Goal: Task Accomplishment & Management: Complete application form

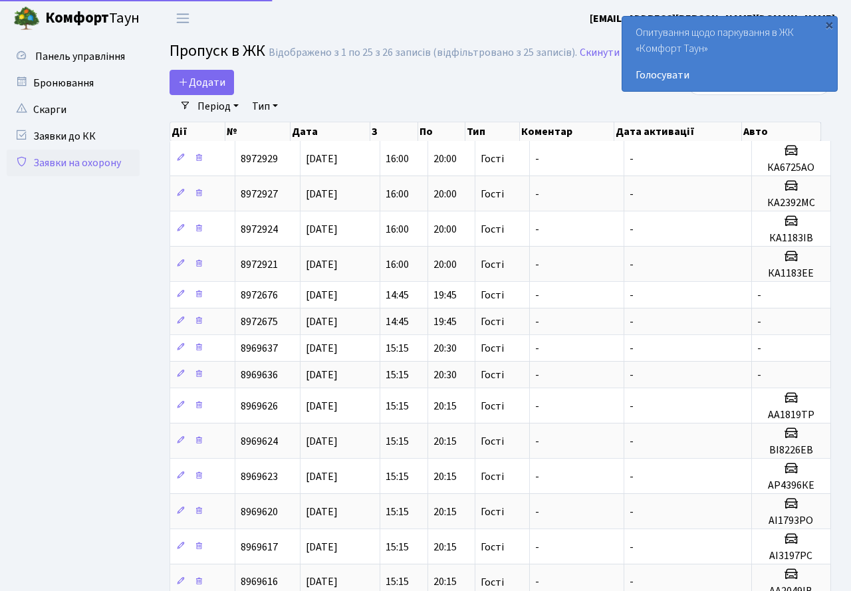
select select "25"
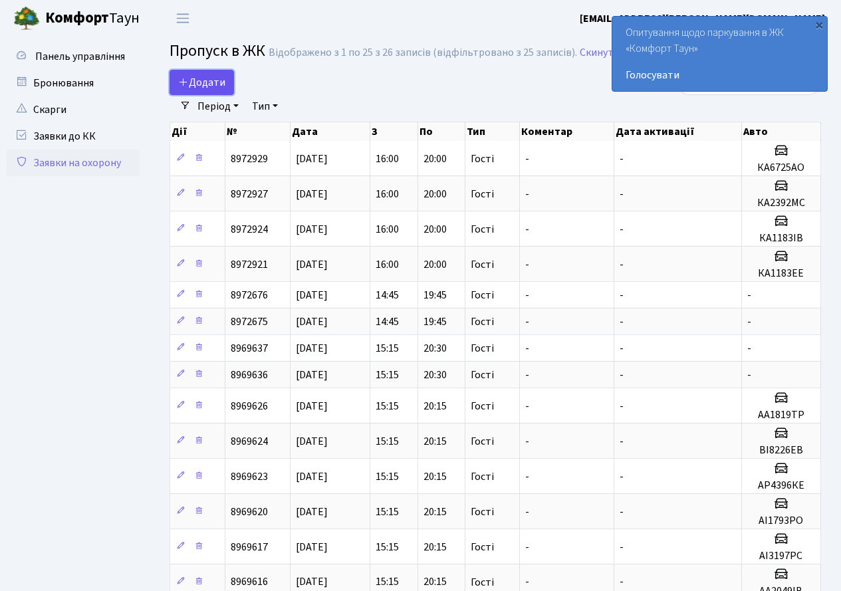
click at [211, 91] on link "Додати" at bounding box center [202, 82] width 65 height 25
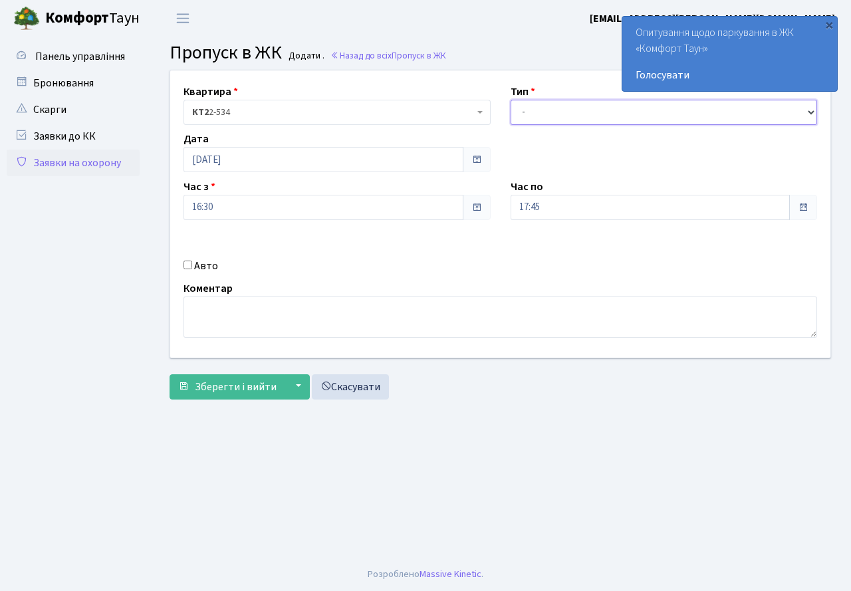
click at [591, 114] on select "- Доставка Таксі Гості Сервіс" at bounding box center [664, 112] width 307 height 25
select select "3"
click at [511, 100] on select "- Доставка Таксі Гості Сервіс" at bounding box center [664, 112] width 307 height 25
click at [321, 211] on input "16:30" at bounding box center [324, 207] width 280 height 25
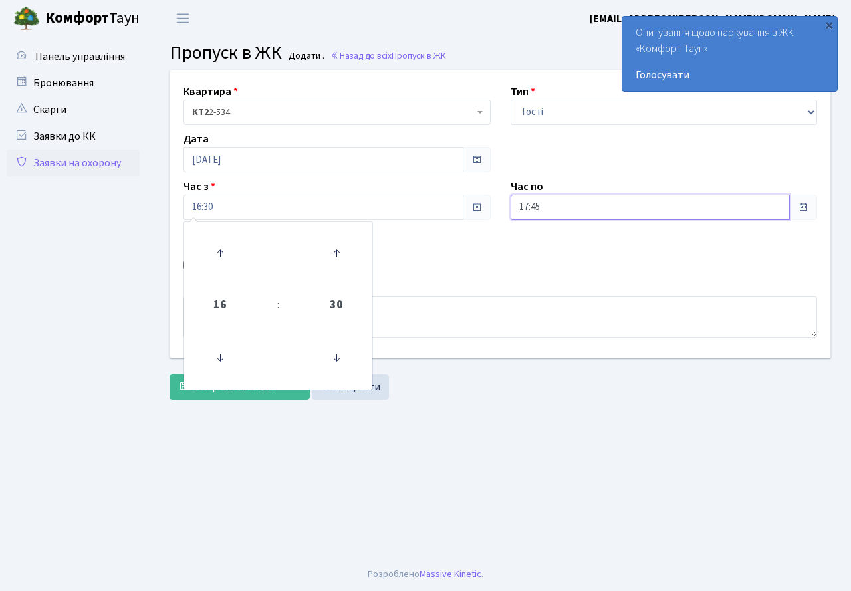
drag, startPoint x: 553, startPoint y: 206, endPoint x: 569, endPoint y: 215, distance: 18.5
click at [559, 209] on input "17:45" at bounding box center [651, 207] width 280 height 25
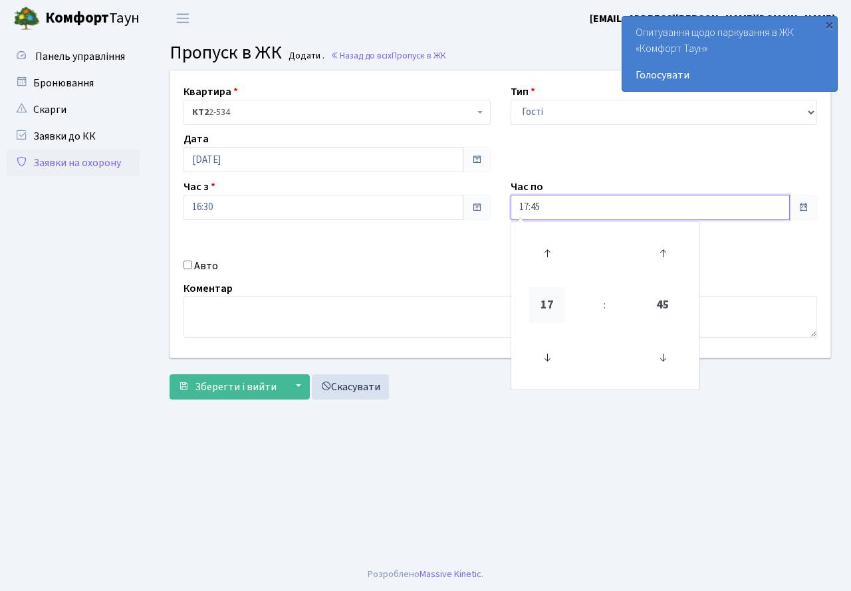
click at [543, 300] on span "17" at bounding box center [547, 305] width 36 height 36
click at [627, 372] on td "22" at bounding box center [628, 378] width 46 height 28
type input "22:45"
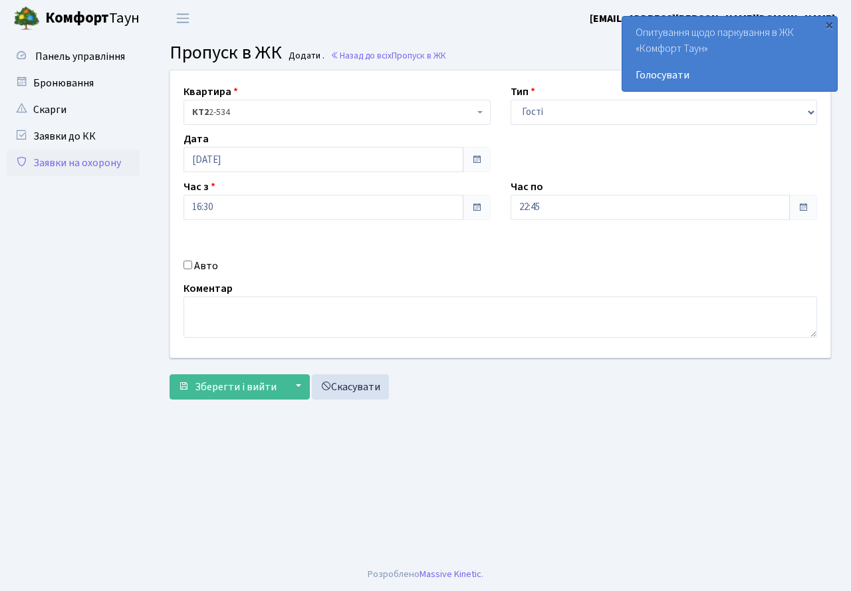
click at [406, 253] on div "Квартира <b>КТ2</b>&nbsp;&nbsp;&nbsp;2-534 КТ2 2-534 Тип - Доставка Таксі Гості…" at bounding box center [500, 213] width 680 height 287
drag, startPoint x: 229, startPoint y: 391, endPoint x: 303, endPoint y: 193, distance: 211.2
click at [231, 389] on span "Зберегти і вийти" at bounding box center [236, 387] width 82 height 15
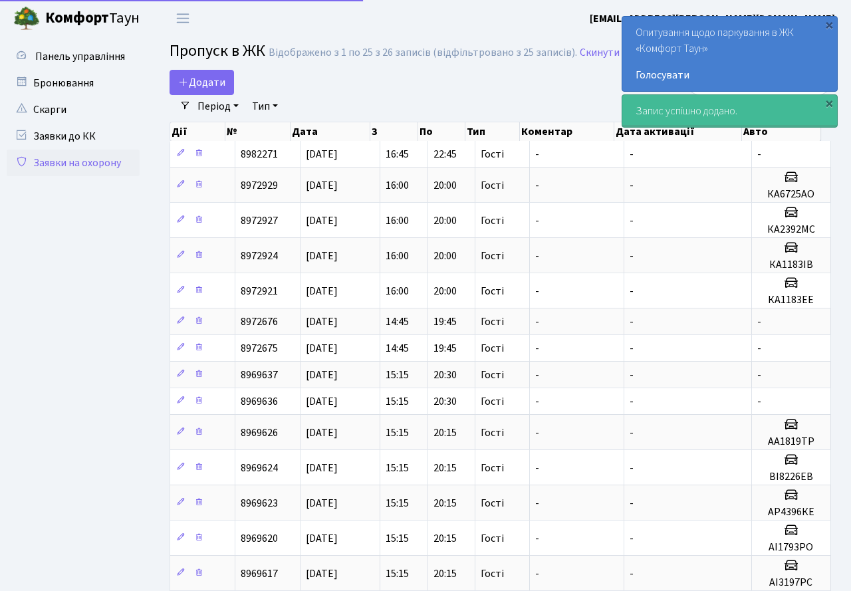
select select "25"
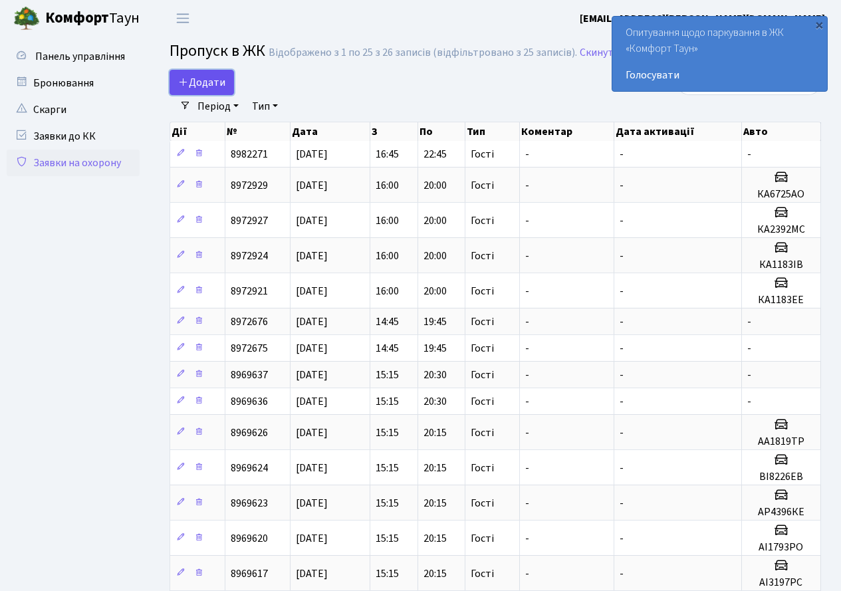
click at [210, 86] on span "Додати" at bounding box center [201, 82] width 47 height 15
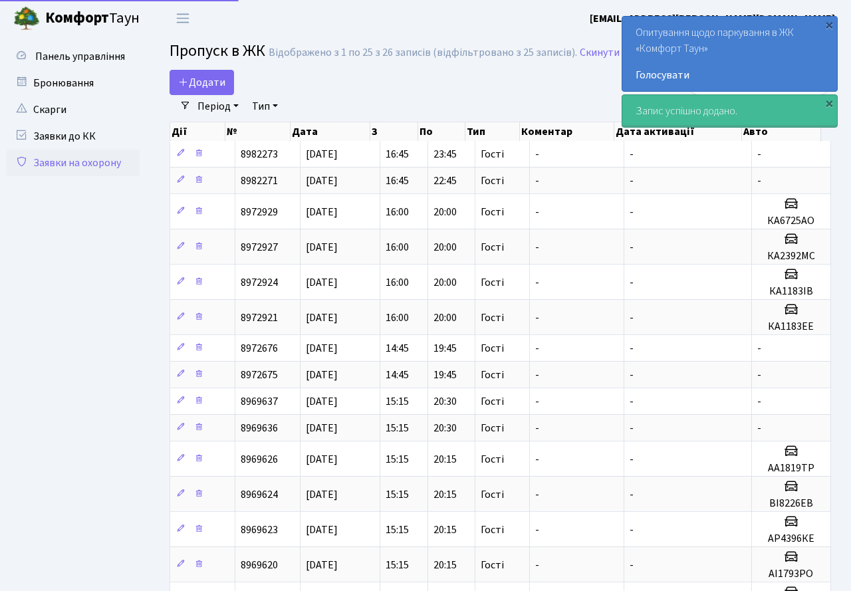
select select "25"
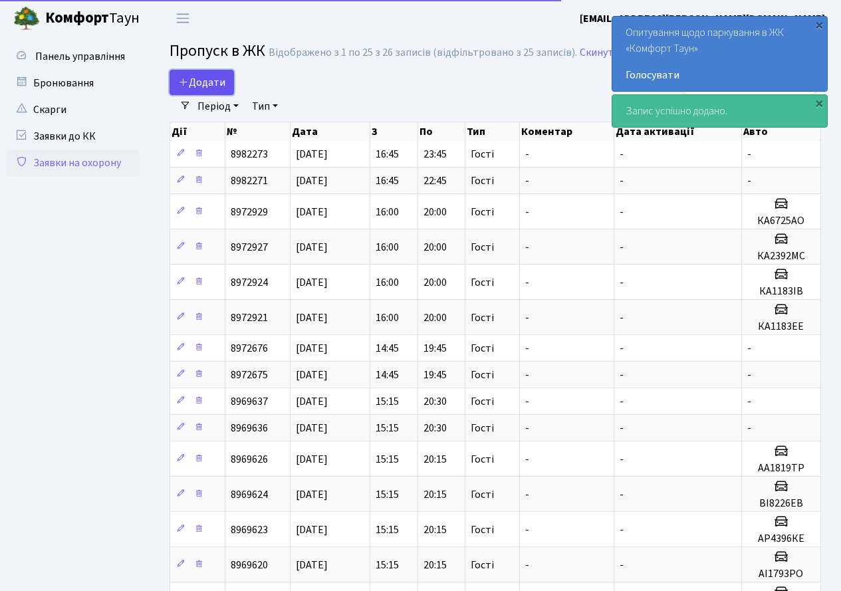
click at [209, 89] on span "Додати" at bounding box center [201, 82] width 47 height 15
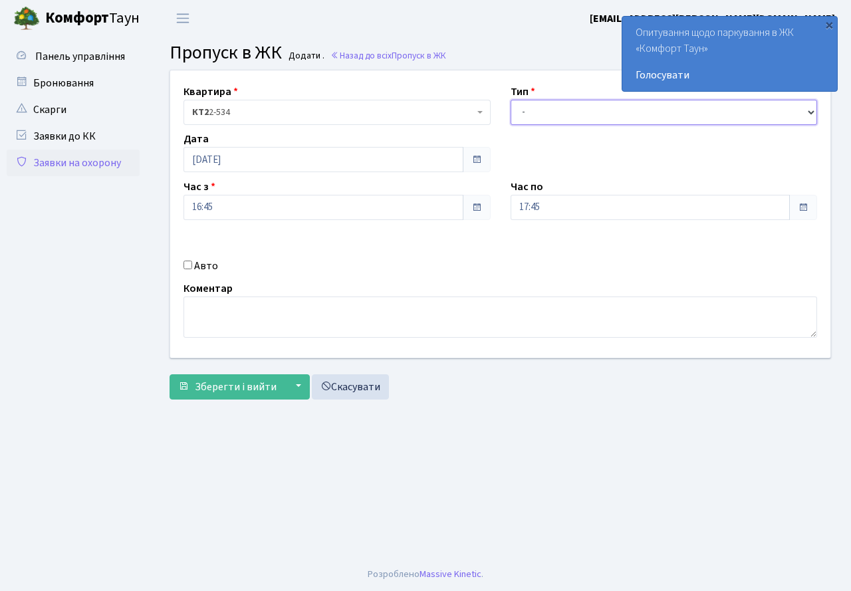
click at [537, 120] on select "- Доставка Таксі Гості Сервіс" at bounding box center [664, 112] width 307 height 25
select select "3"
click at [511, 100] on select "- Доставка Таксі Гості Сервіс" at bounding box center [664, 112] width 307 height 25
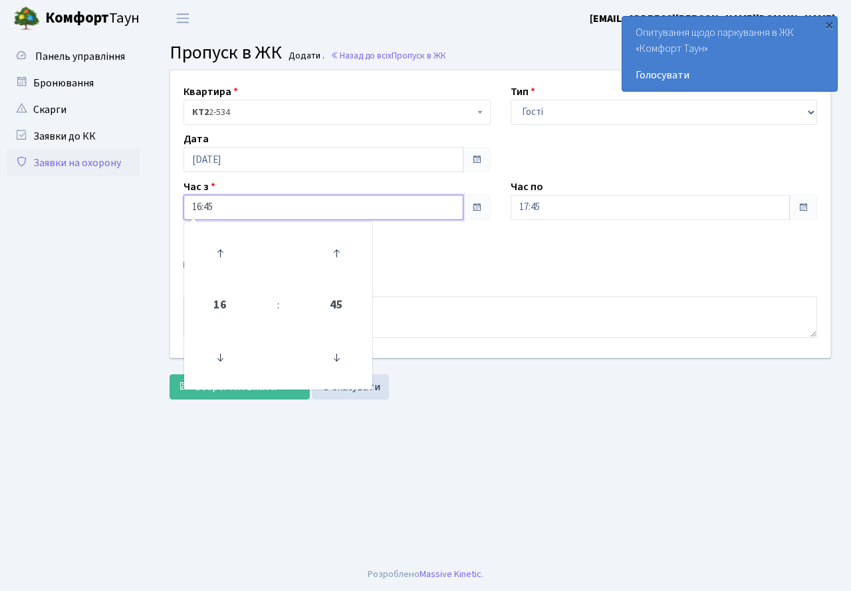
click at [404, 212] on input "16:45" at bounding box center [324, 207] width 280 height 25
click at [597, 214] on input "17:45" at bounding box center [651, 207] width 280 height 25
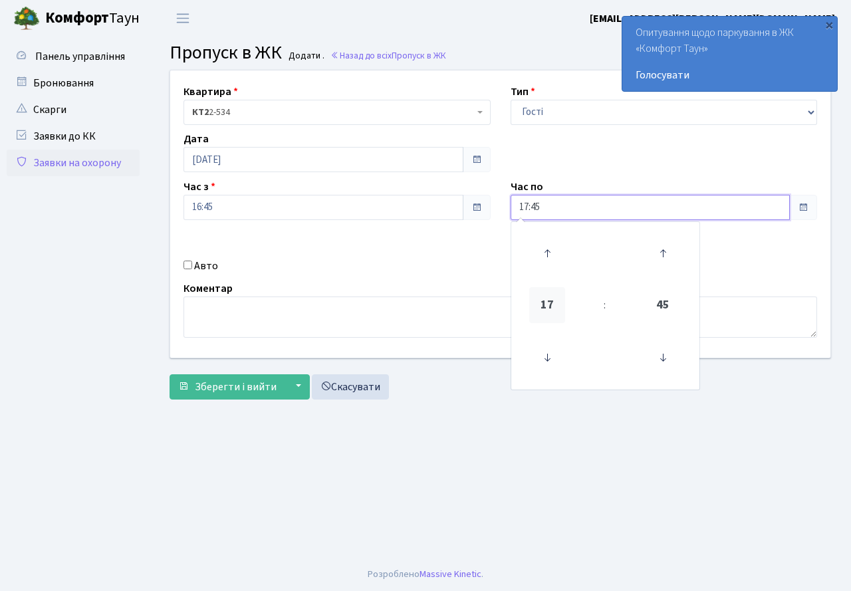
click at [548, 297] on span "17" at bounding box center [547, 305] width 36 height 36
click at [636, 368] on td "22" at bounding box center [628, 378] width 46 height 28
type input "22:45"
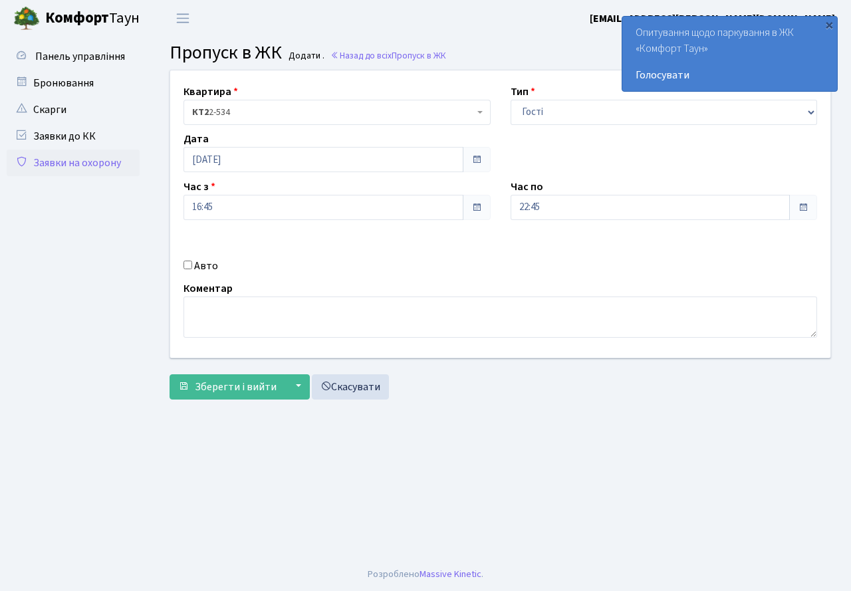
click at [219, 400] on div "Квартира <b>КТ2</b>&nbsp;&nbsp;&nbsp;2-534 КТ2 2-534 Тип - Доставка Таксі Гості…" at bounding box center [501, 238] width 682 height 336
click at [225, 385] on span "Зберегти і вийти" at bounding box center [236, 387] width 82 height 15
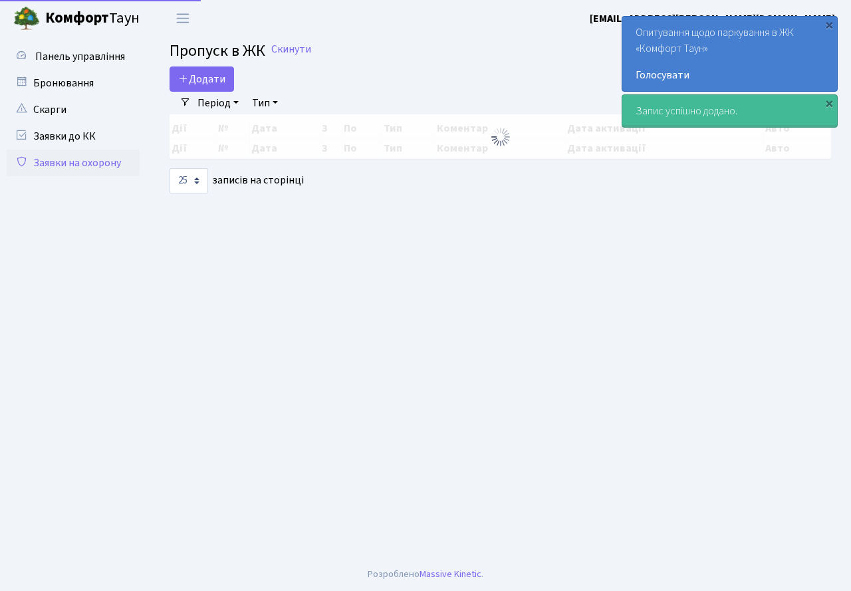
select select "25"
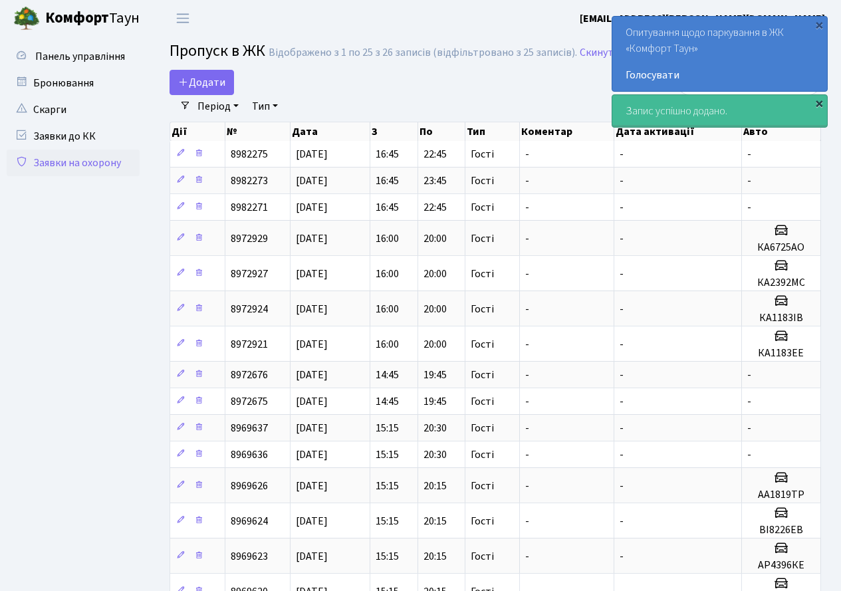
click at [817, 104] on div "×" at bounding box center [819, 102] width 13 height 13
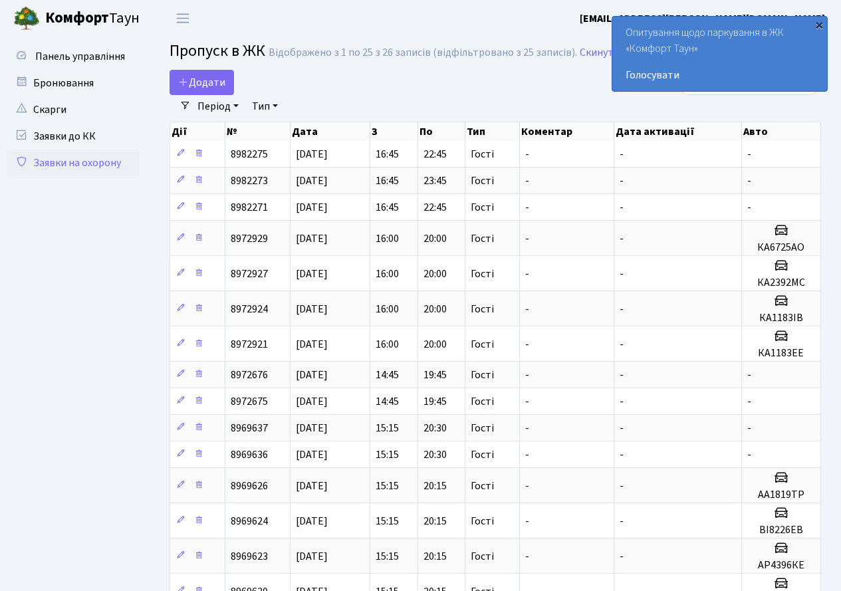
click at [821, 21] on div "×" at bounding box center [819, 24] width 13 height 13
